Goal: Communication & Community: Answer question/provide support

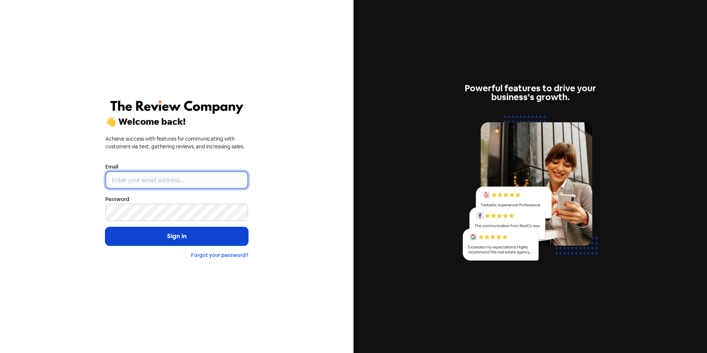
type input "[EMAIL_ADDRESS][DOMAIN_NAME]"
click at [163, 235] on button "Sign in" at bounding box center [176, 236] width 143 height 18
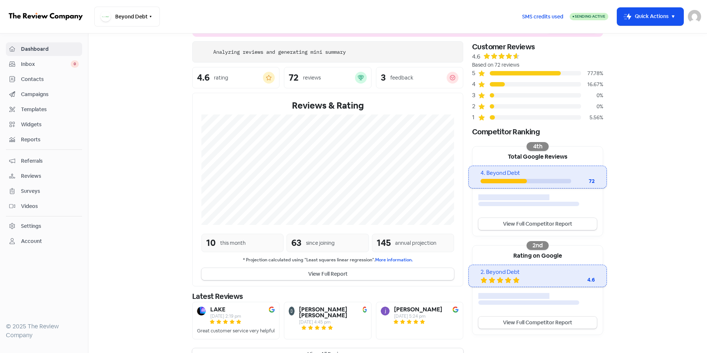
scroll to position [50, 0]
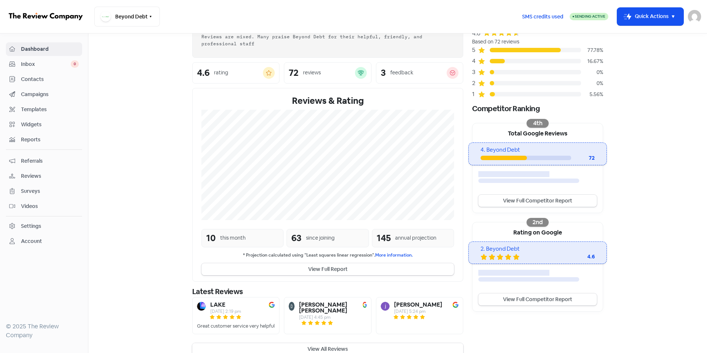
click at [315, 349] on div "Latest Reviews LAKE 15 Oct 2025, 2:19 pm Great customer service very helpful Da…" at bounding box center [327, 321] width 271 height 70
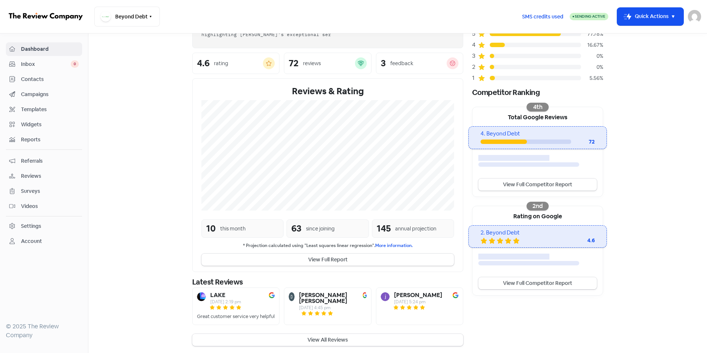
scroll to position [75, 0]
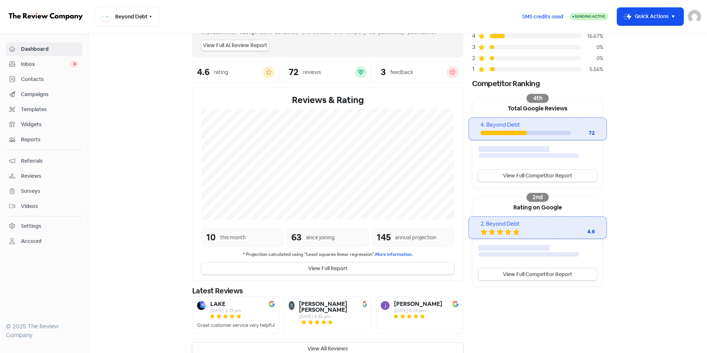
click at [326, 338] on div "LAKE 15 Oct 2025, 2:19 pm Great customer service very helpful David Aiga 14 Oct…" at bounding box center [327, 317] width 271 height 42
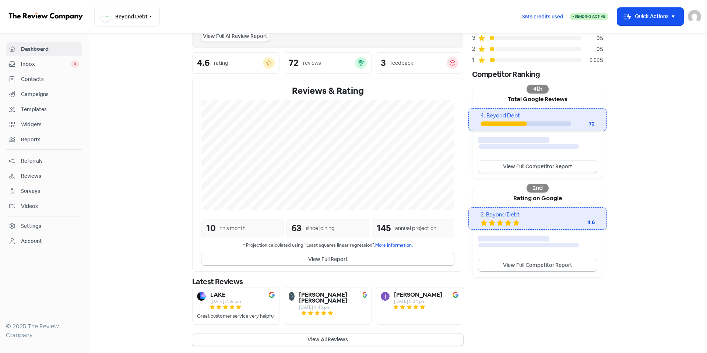
scroll to position [92, 0]
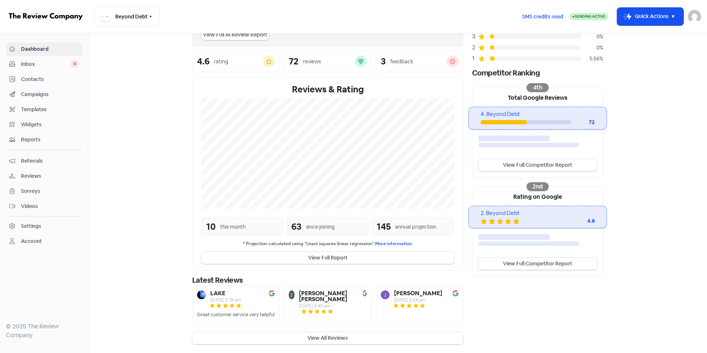
click at [315, 341] on button "View All Reviews" at bounding box center [327, 338] width 271 height 12
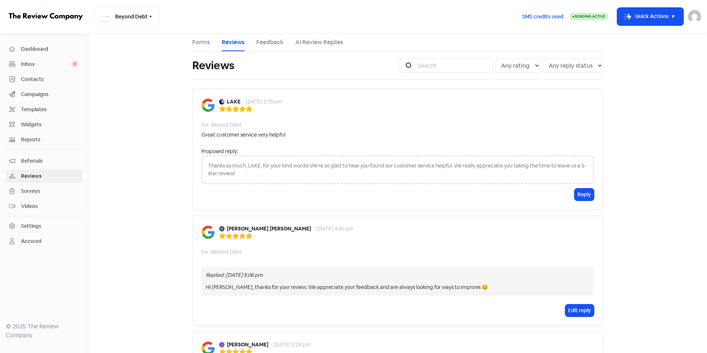
click at [145, 168] on main "Forms Reviews Feedback AI Review Replies Reviews Icon For Search Any rating 5 s…" at bounding box center [397, 194] width 619 height 320
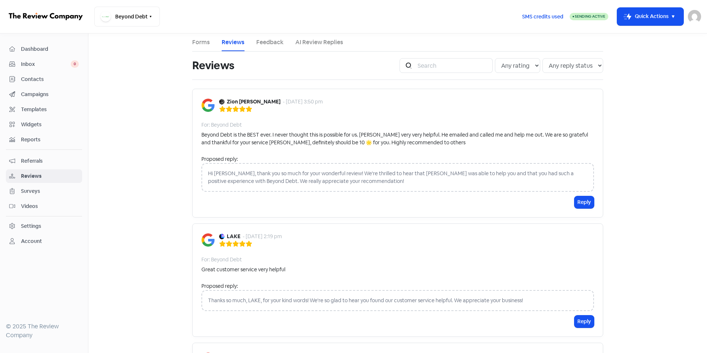
click at [212, 173] on div "Hi Zion, thank you so much for your wonderful review! We're thrilled to hear th…" at bounding box center [397, 177] width 393 height 29
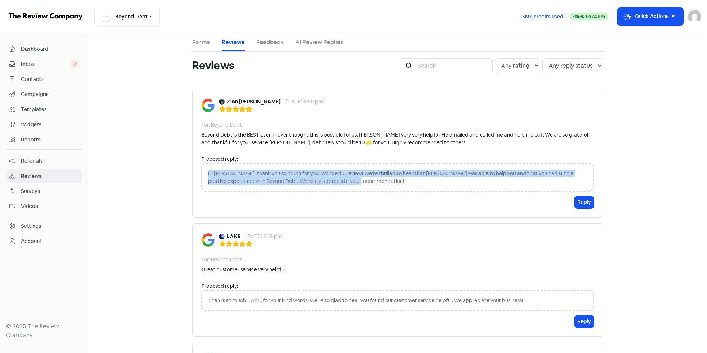
drag, startPoint x: 356, startPoint y: 184, endPoint x: 203, endPoint y: 172, distance: 154.0
click at [203, 172] on div "Hi Zion, thank you so much for your wonderful review! We're thrilled to hear th…" at bounding box center [397, 177] width 393 height 29
click at [580, 201] on button "Reply" at bounding box center [584, 202] width 20 height 12
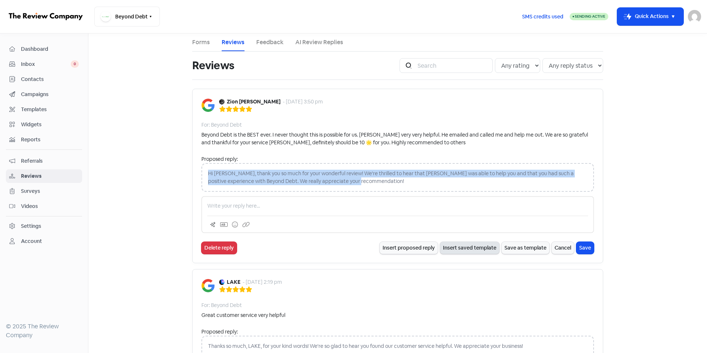
click at [477, 249] on button "Insert saved template" at bounding box center [469, 248] width 59 height 12
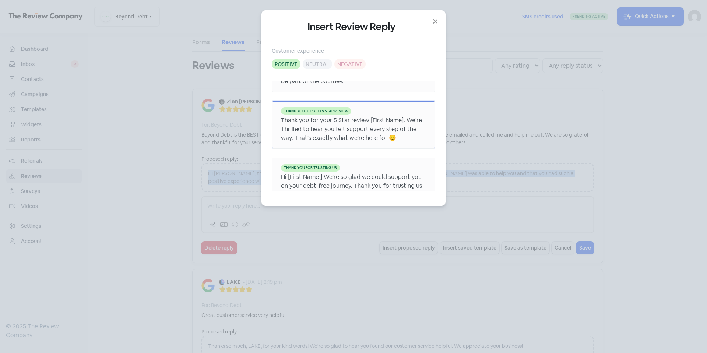
scroll to position [91, 0]
click at [355, 132] on div "Thank you for your 5 Star review [First Name]. We're Thrilled to hear you felt …" at bounding box center [353, 131] width 145 height 27
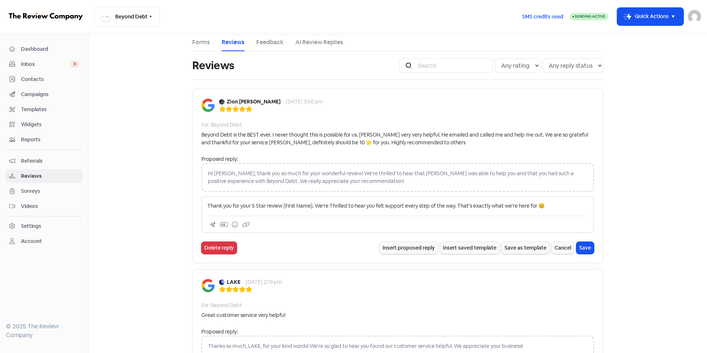
click at [281, 205] on p "Thank you for your 5 Star review [First Name]. We're Thrilled to hear you felt …" at bounding box center [397, 206] width 381 height 8
click at [520, 207] on p "Thank you for your 5 Star review Faletui. We're Thrilled to hear you felt suppo…" at bounding box center [397, 206] width 381 height 8
click at [521, 206] on p "Thank you for your 5 Star review Faletui. We're Thrilled to hear you felt suppo…" at bounding box center [397, 206] width 381 height 8
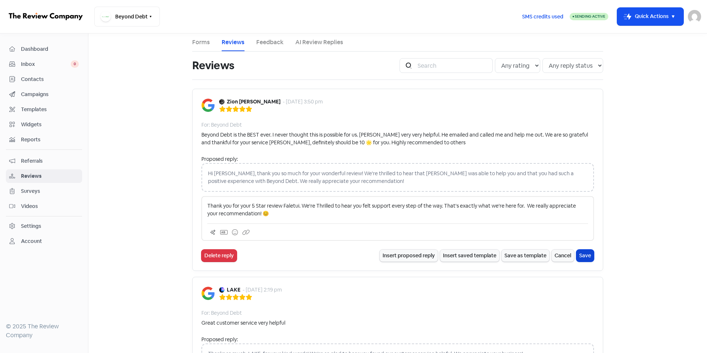
click at [584, 256] on button "Save" at bounding box center [585, 256] width 18 height 12
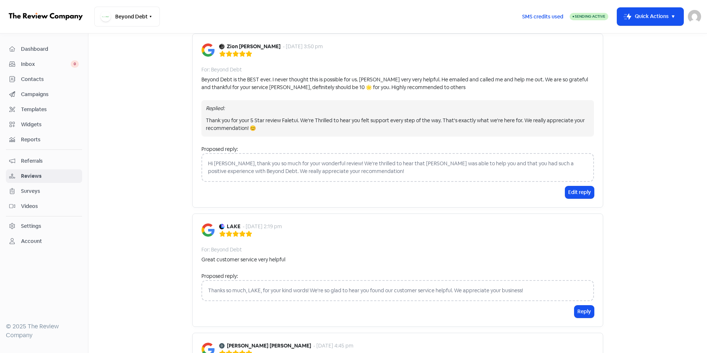
scroll to position [37, 0]
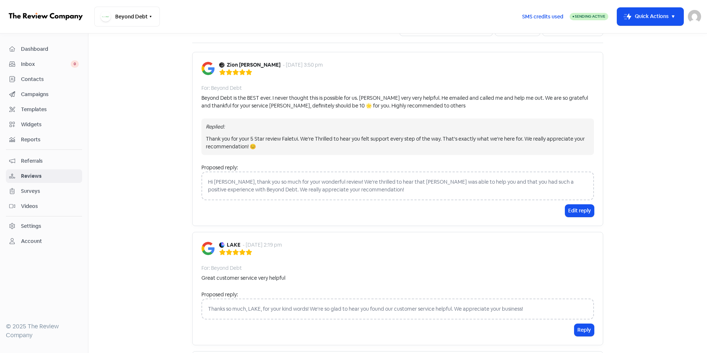
click at [683, 201] on main "Forms Reviews Feedback AI Review Replies Reviews Icon For Search Any rating 5 s…" at bounding box center [397, 194] width 619 height 320
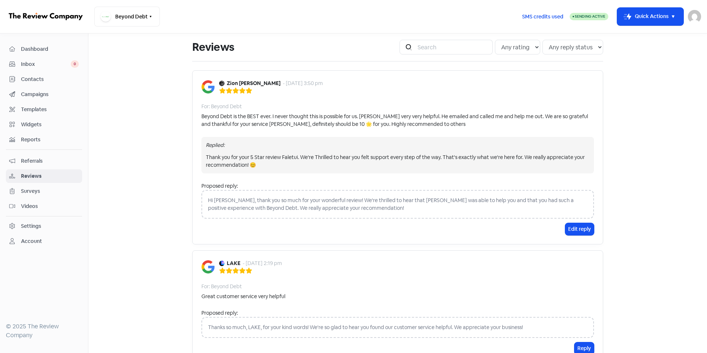
scroll to position [0, 0]
